Goal: Navigation & Orientation: Go to known website

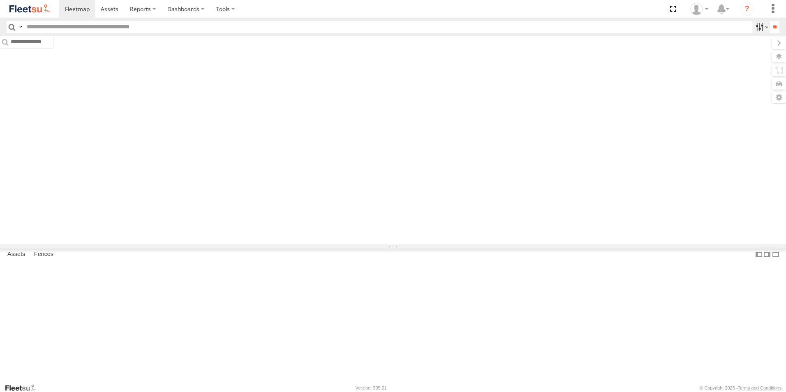
click at [756, 29] on label at bounding box center [761, 27] width 18 height 12
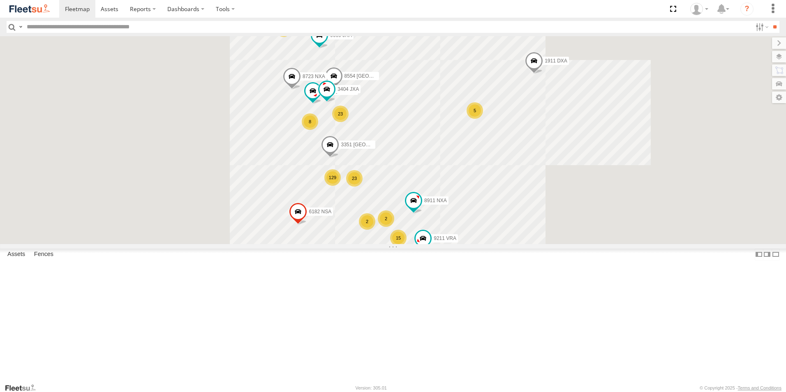
click at [0, 0] on span "Yanbu Outlet" at bounding box center [0, 0] width 0 height 0
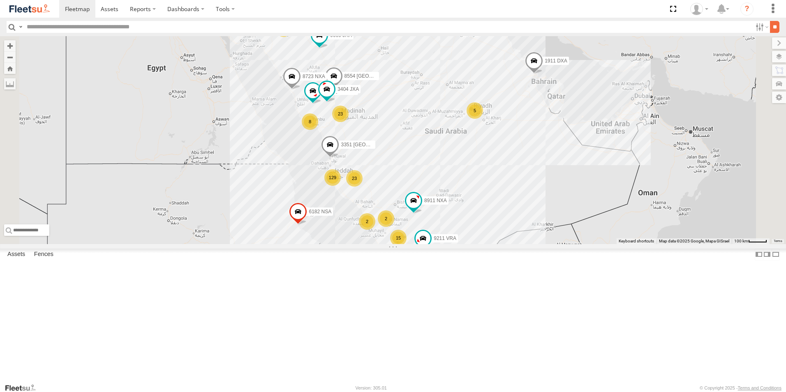
click at [770, 27] on input "**" at bounding box center [774, 27] width 9 height 12
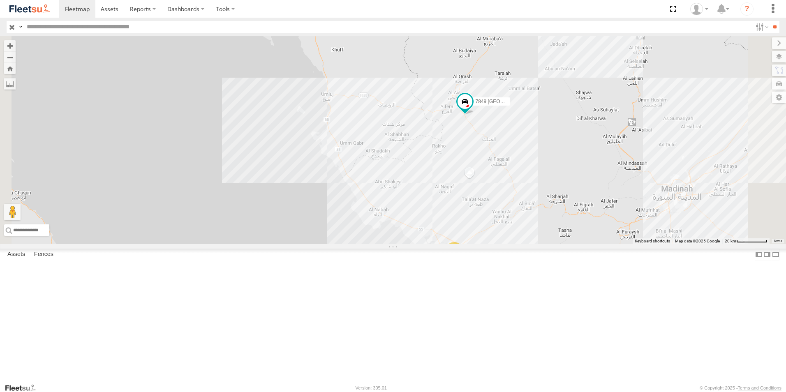
click at [0, 0] on div "Yanbu Outlet" at bounding box center [0, 0] width 0 height 0
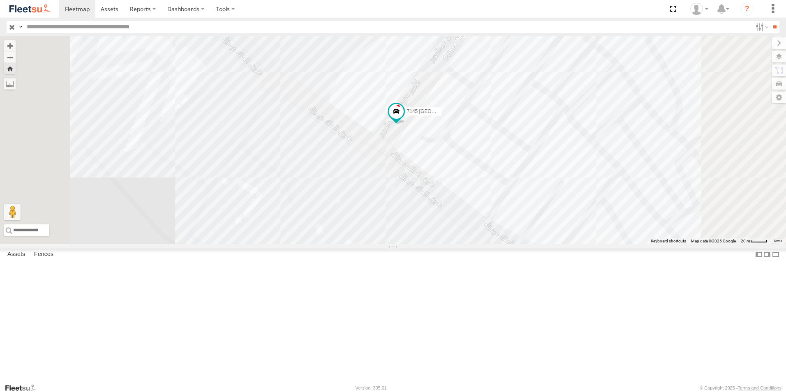
click at [0, 0] on span at bounding box center [0, 0] width 0 height 0
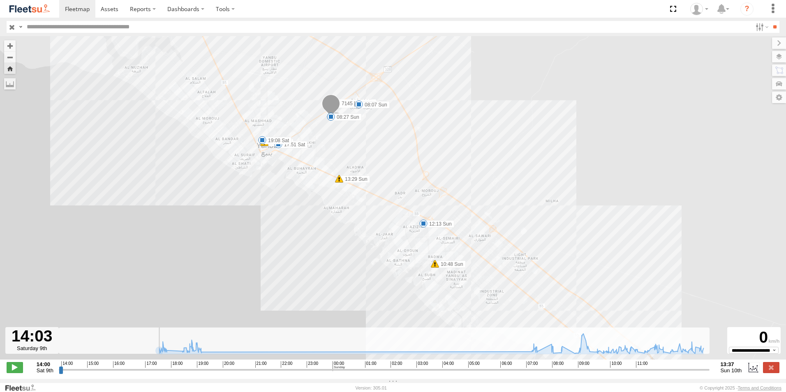
click at [62, 374] on input "range" at bounding box center [384, 370] width 651 height 8
click at [496, 367] on div "14:00 15:00 16:00 17:00 18:00 19:00 20:00 21:00 22:00 23:00 00:00 01:00 02:00 0…" at bounding box center [384, 364] width 646 height 6
drag, startPoint x: 62, startPoint y: 373, endPoint x: 498, endPoint y: 381, distance: 435.9
click at [498, 374] on input "range" at bounding box center [384, 370] width 651 height 8
click at [21, 370] on span at bounding box center [15, 367] width 16 height 11
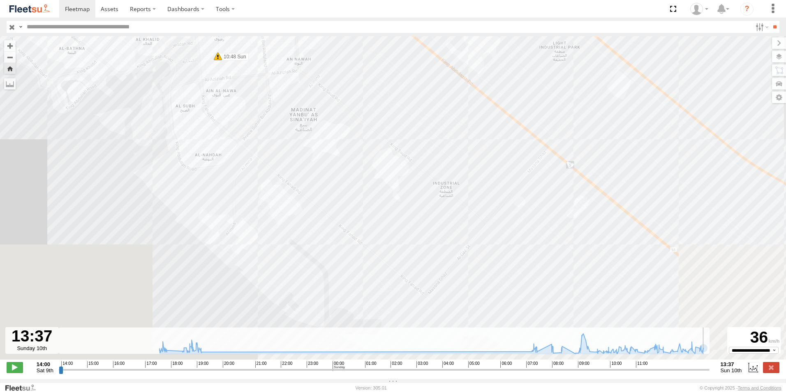
drag, startPoint x: 289, startPoint y: 292, endPoint x: 312, endPoint y: 132, distance: 161.5
click at [293, 112] on div "7145 [GEOGRAPHIC_DATA] 17:51 Sat 19:01 Sat 19:08 Sat 07:32 Sun 08:07 Sun 08:27 …" at bounding box center [393, 202] width 786 height 332
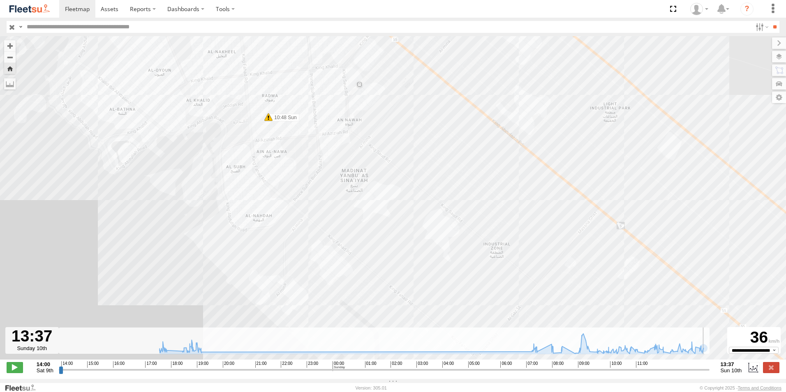
drag, startPoint x: 266, startPoint y: 136, endPoint x: 300, endPoint y: 248, distance: 117.4
click at [300, 248] on div "7145 [GEOGRAPHIC_DATA] 17:51 Sat 19:01 Sat 19:08 Sat 07:32 Sun 08:07 Sun 08:27 …" at bounding box center [393, 202] width 786 height 332
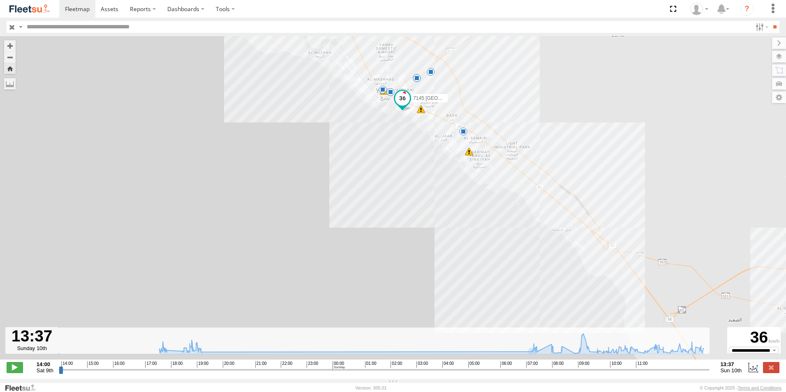
click at [552, 373] on input "range" at bounding box center [384, 370] width 651 height 8
click at [12, 367] on span at bounding box center [15, 367] width 16 height 11
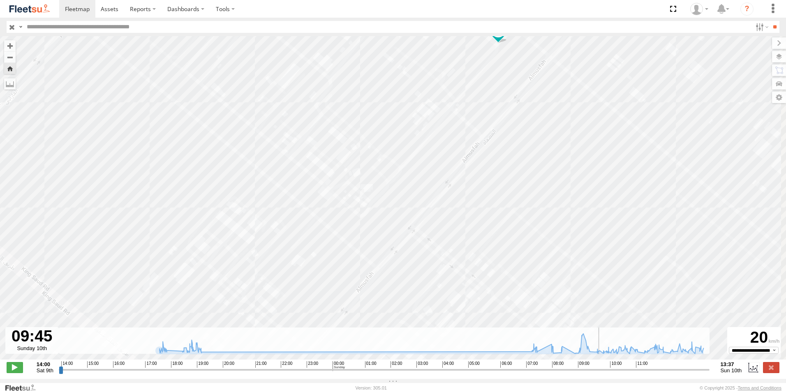
drag, startPoint x: 308, startPoint y: 300, endPoint x: 364, endPoint y: 148, distance: 162.2
click at [364, 148] on div "7145 [GEOGRAPHIC_DATA] 19:01 Sat 10:48 Sun 12:13 Sun 13:29 Sun 17:51 Sat 19:08 …" at bounding box center [393, 202] width 786 height 332
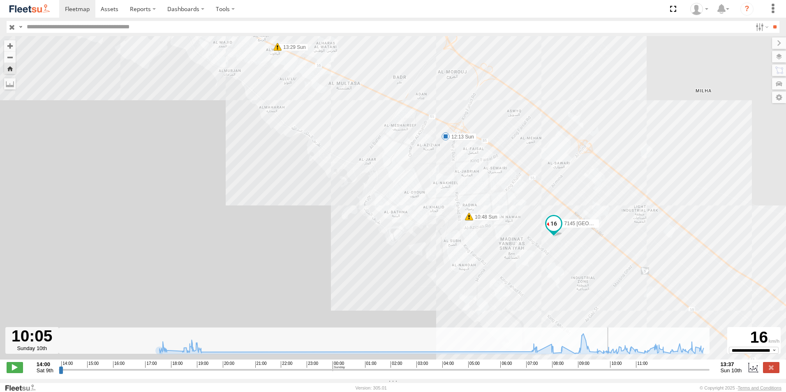
type input "**********"
